Goal: Find specific page/section: Find specific page/section

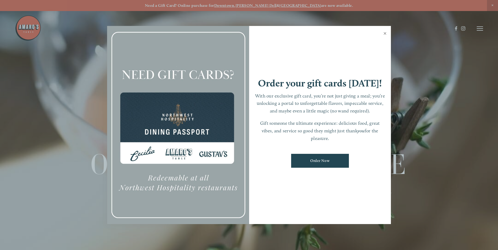
click at [387, 34] on link "Close" at bounding box center [385, 34] width 10 height 15
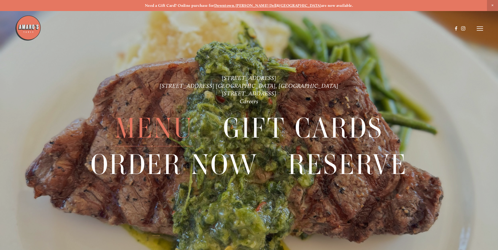
click at [168, 134] on span "Menu" at bounding box center [154, 129] width 78 height 36
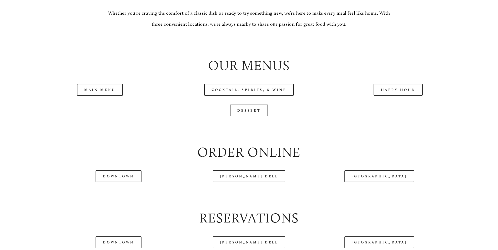
scroll to position [578, 0]
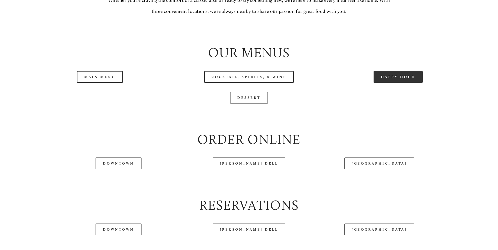
click at [397, 83] on link "Happy Hour" at bounding box center [398, 77] width 49 height 12
